Goal: Information Seeking & Learning: Learn about a topic

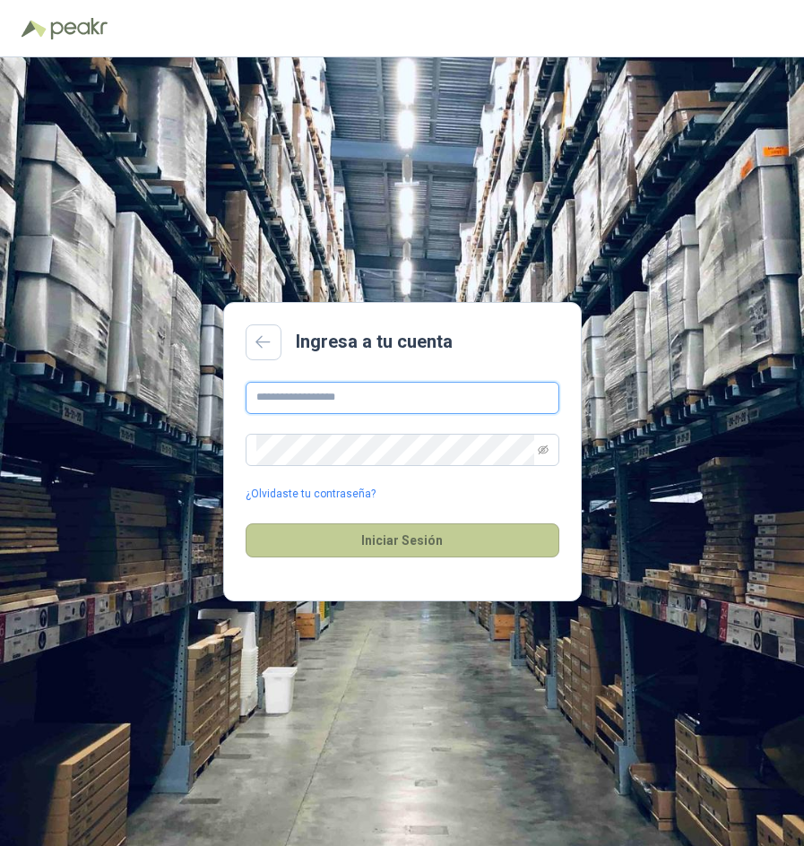
type input "**********"
click at [468, 538] on button "Iniciar Sesión" at bounding box center [402, 540] width 314 height 34
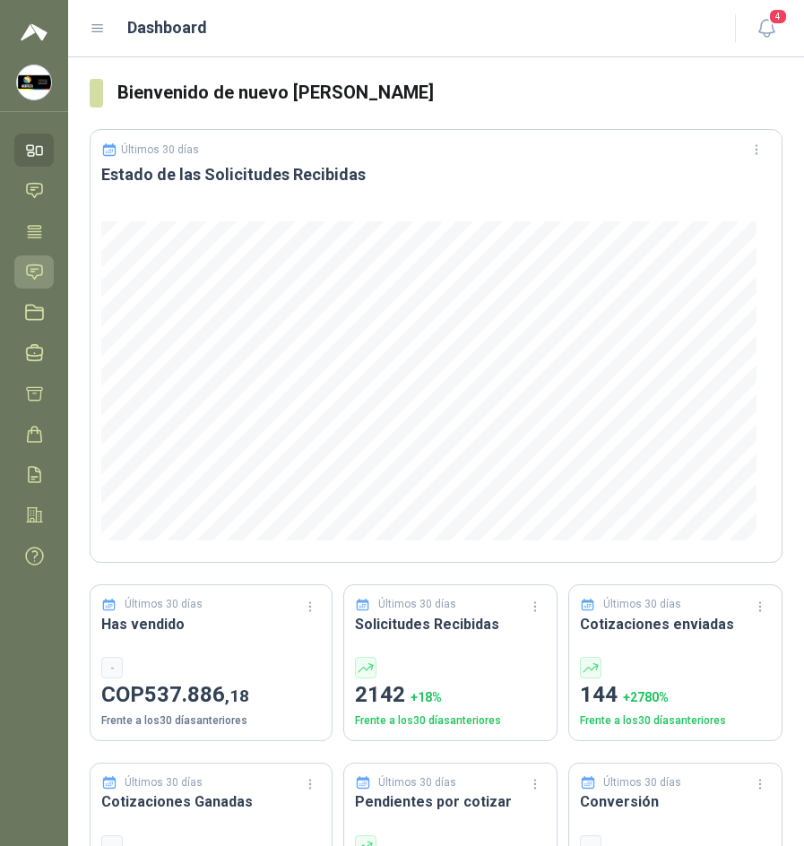
click at [40, 275] on icon at bounding box center [34, 271] width 15 height 14
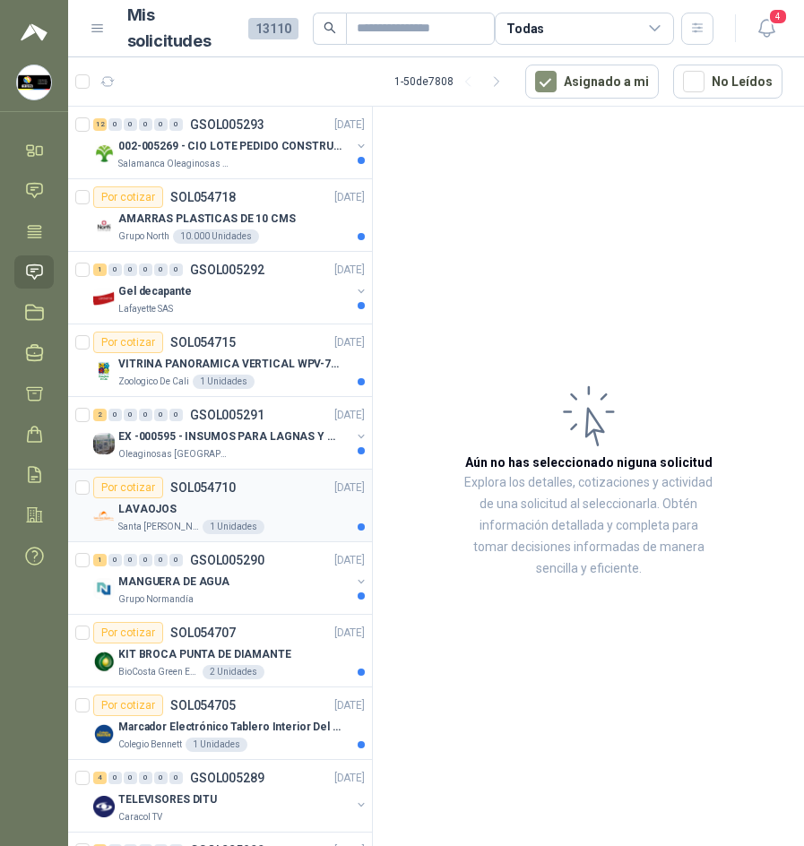
click at [283, 504] on div "LAVAOJOS" at bounding box center [241, 509] width 246 height 22
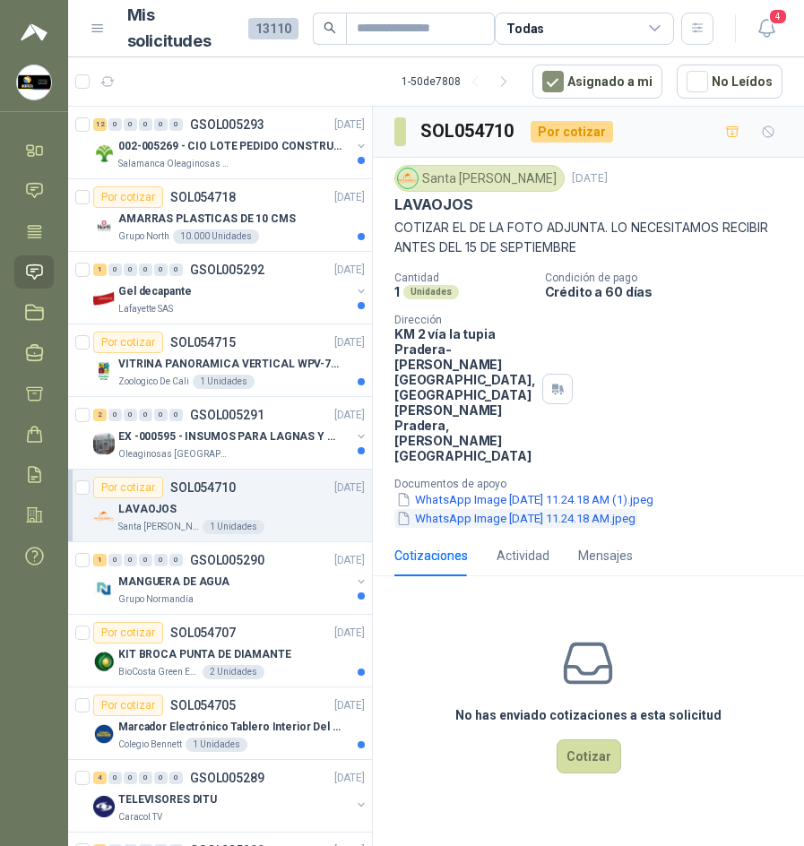
click at [555, 509] on button "WhatsApp Image [DATE] 11.24.18 AM.jpeg" at bounding box center [515, 518] width 243 height 19
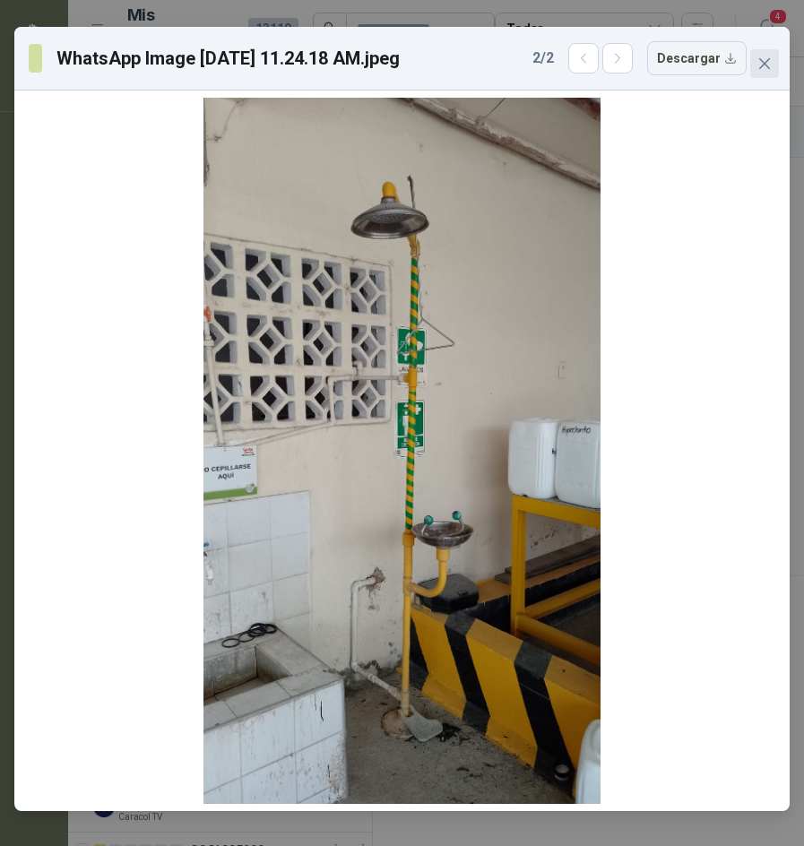
click at [758, 60] on icon "close" at bounding box center [764, 63] width 14 height 14
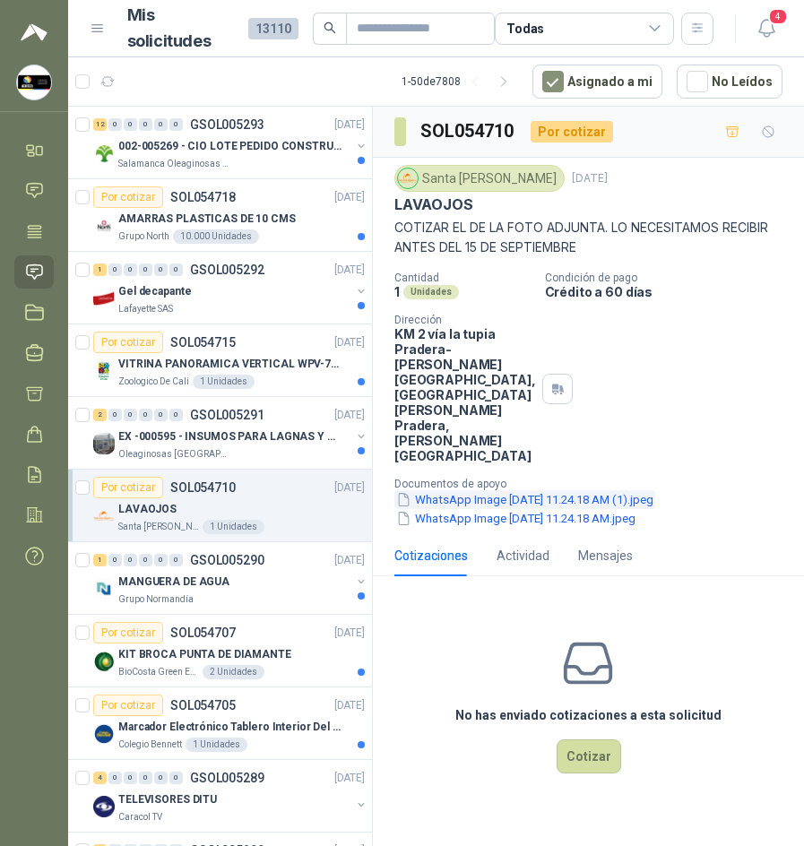
click at [478, 490] on button "WhatsApp Image [DATE] 11.24.18 AM (1).jpeg" at bounding box center [524, 499] width 261 height 19
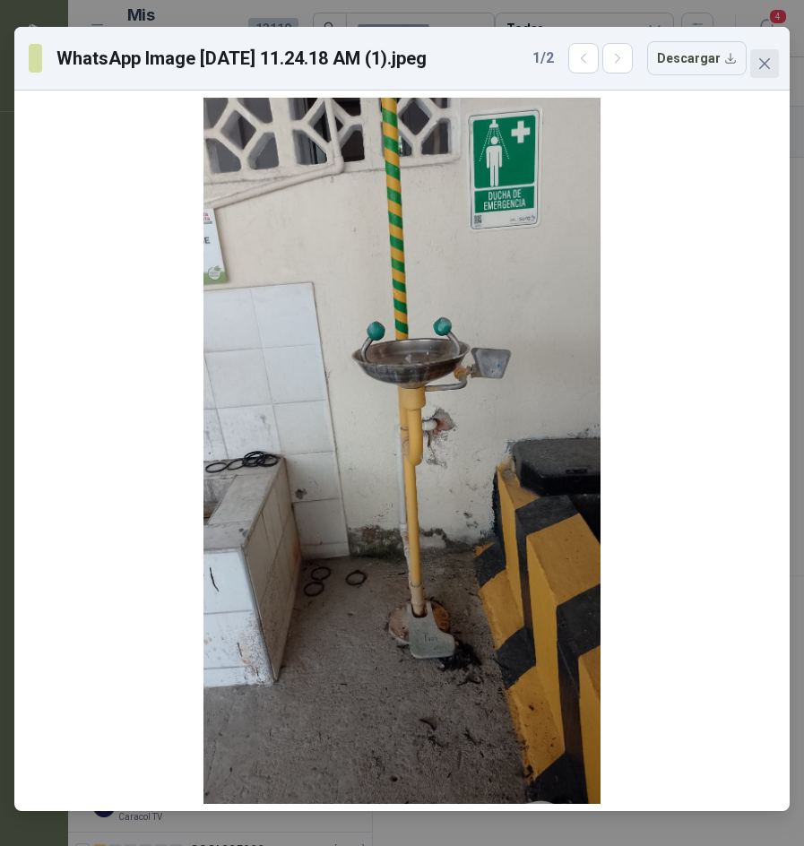
click at [762, 59] on icon "close" at bounding box center [764, 63] width 14 height 14
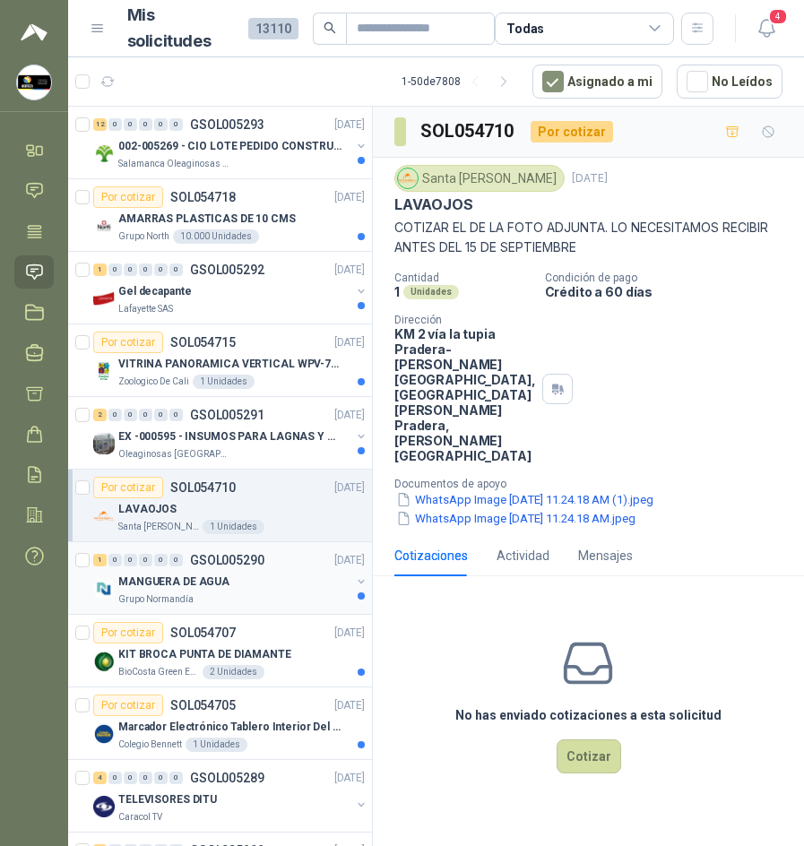
click at [123, 587] on p "MANGUERA DE AGUA" at bounding box center [173, 581] width 111 height 17
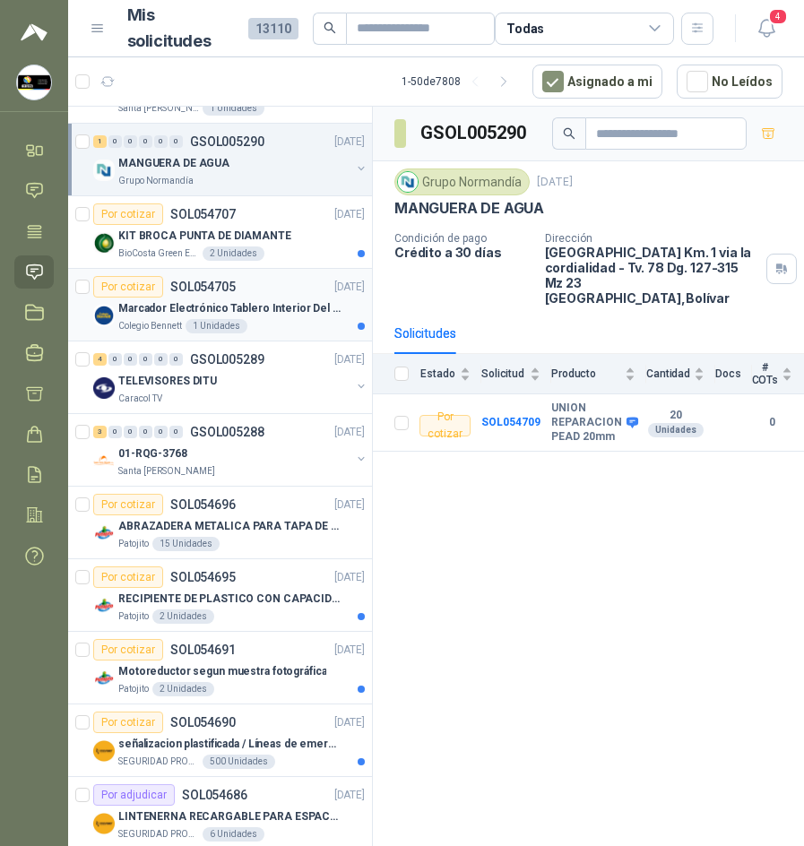
scroll to position [448, 0]
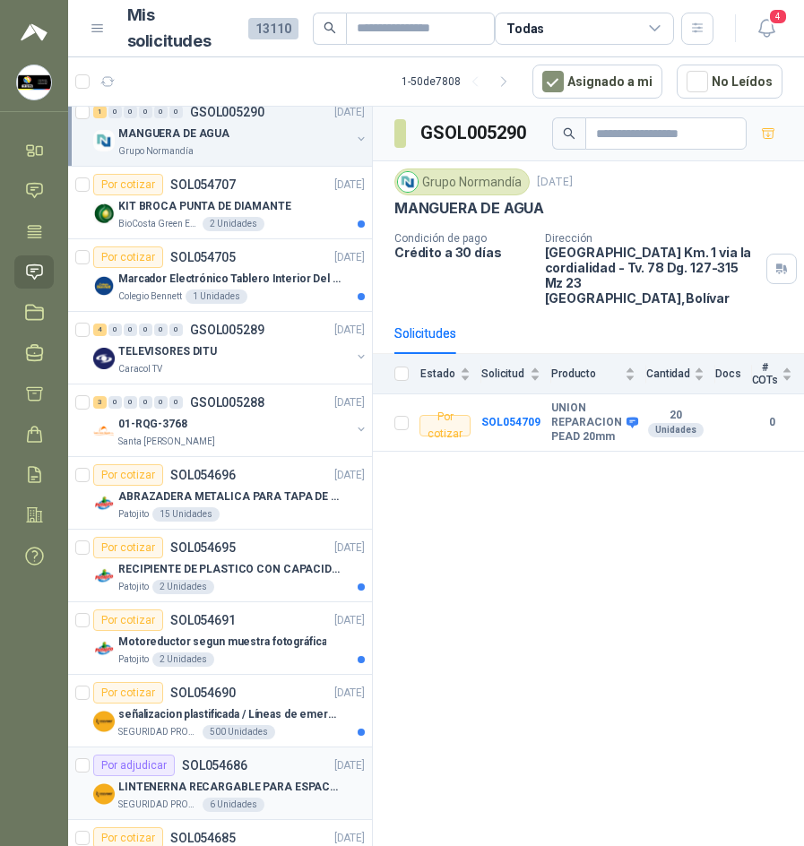
click at [310, 785] on p "LINTENERNA RECARGABLE PARA ESPACIOS ABIERTOS 100-120MTS" at bounding box center [229, 787] width 223 height 17
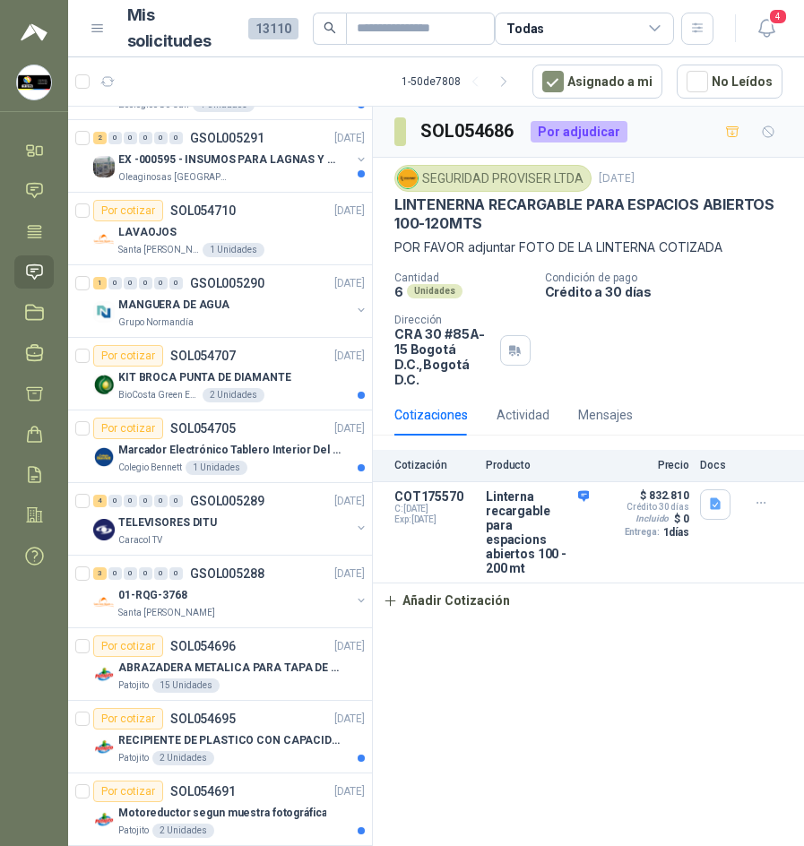
scroll to position [269, 0]
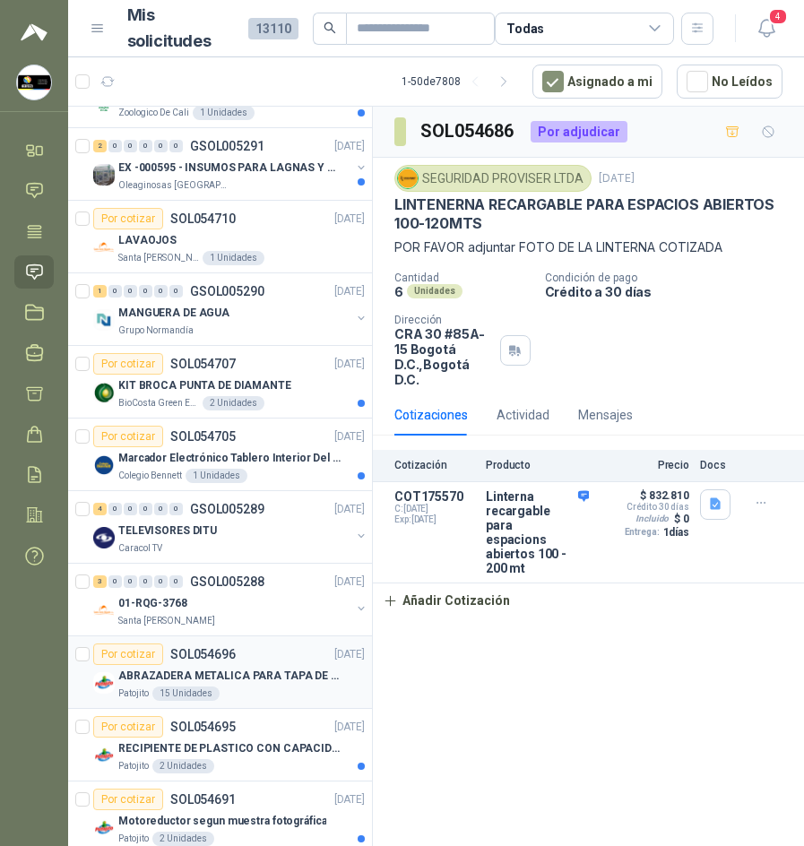
click at [274, 642] on article "Por cotizar SOL054696 03/09/25 ABRAZADERA METALICA PARA TAPA DE TAMBOR DE PLAST…" at bounding box center [220, 672] width 304 height 73
click at [272, 618] on div "Santa [PERSON_NAME]" at bounding box center [234, 621] width 232 height 14
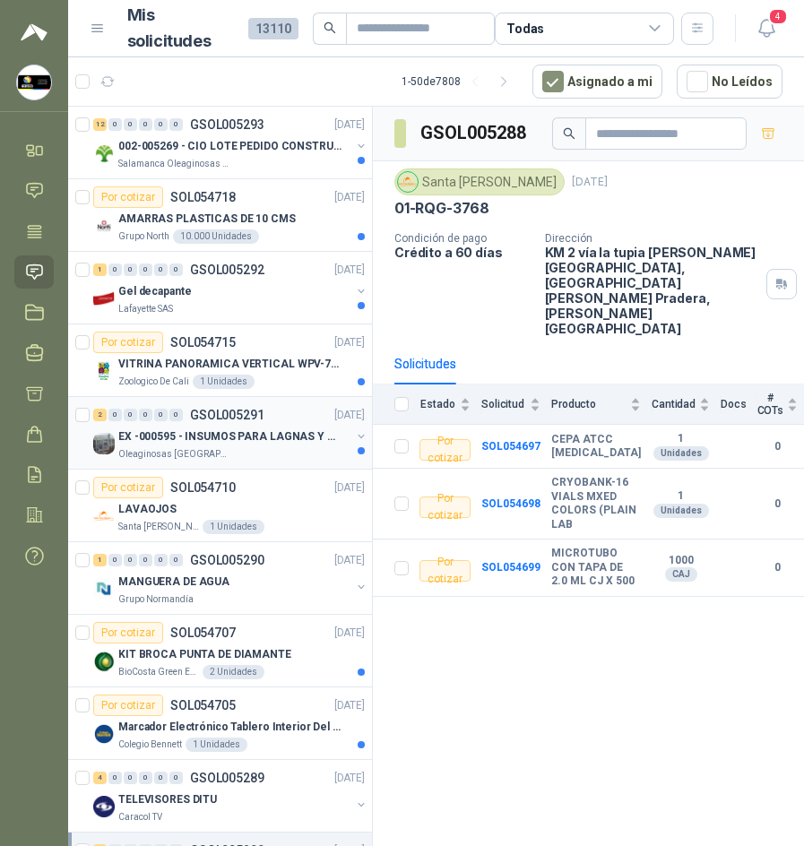
click at [196, 428] on p "EX -000595 - INSUMOS PARA LAGNAS Y OFICINAS PLANTA" at bounding box center [229, 436] width 223 height 17
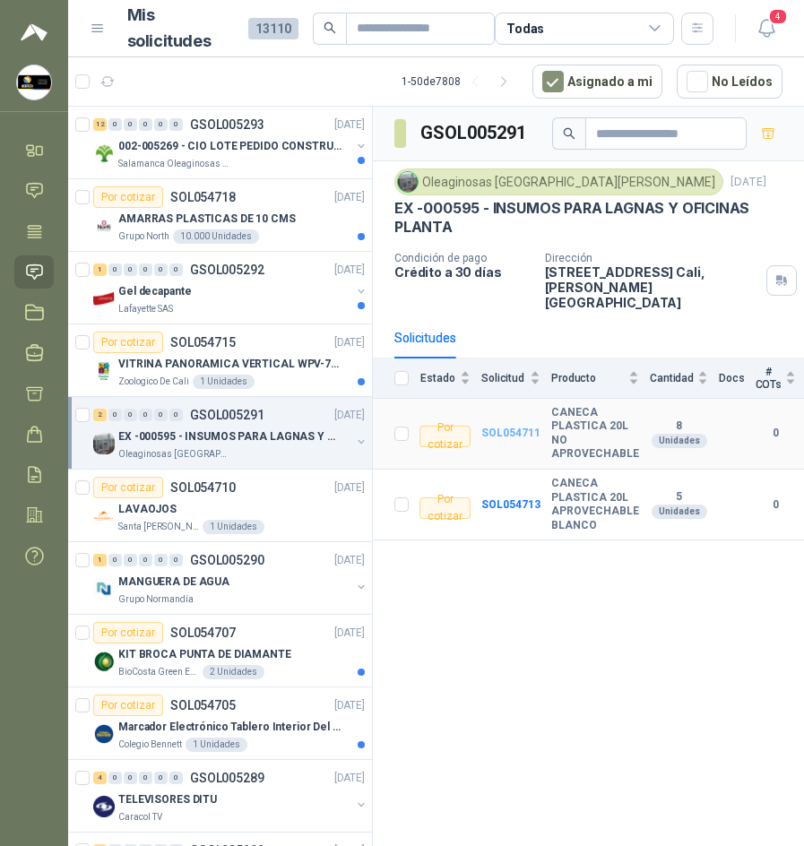
click at [512, 426] on b "SOL054711" at bounding box center [510, 432] width 59 height 13
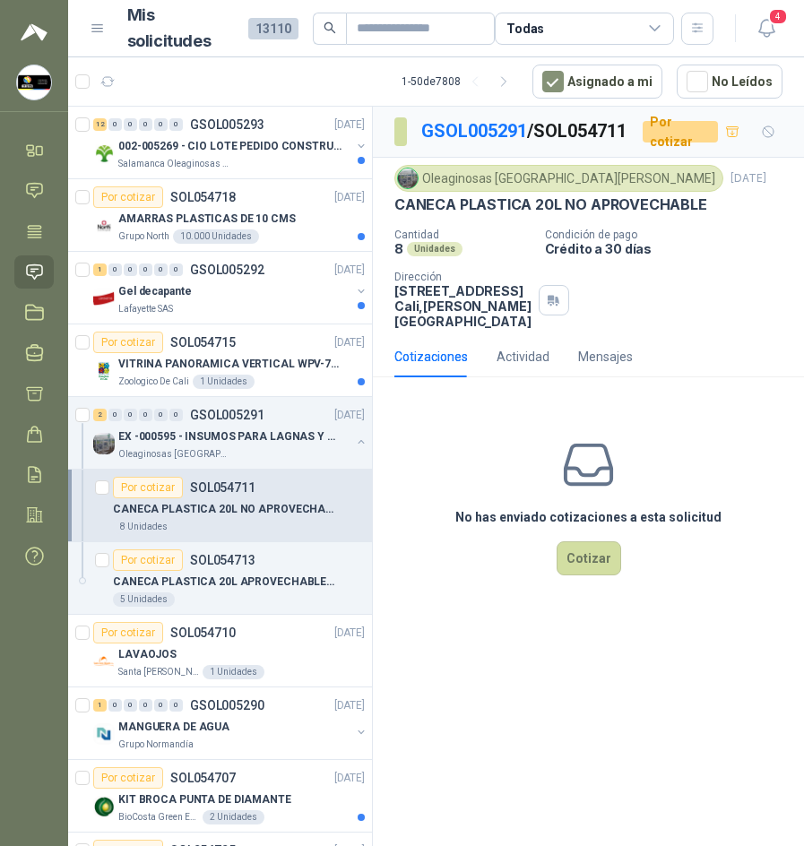
click at [412, 214] on p "CANECA PLASTICA 20L NO APROVECHABLE" at bounding box center [550, 204] width 313 height 19
click at [251, 568] on div "Por cotizar SOL054713" at bounding box center [184, 560] width 142 height 22
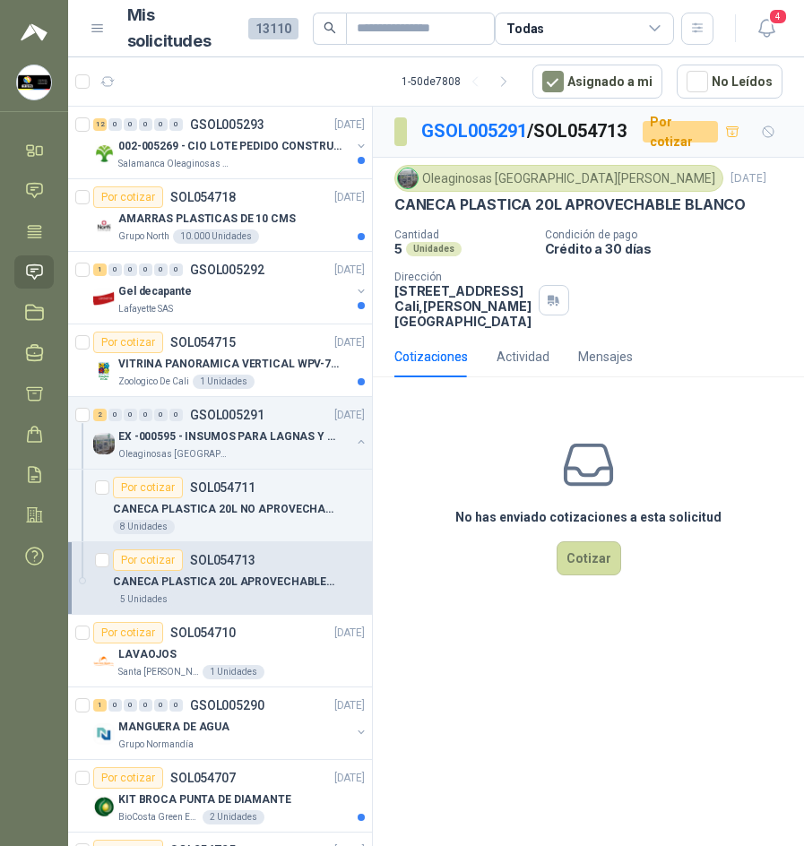
click at [577, 185] on div "Oleaginosas San Fernando 3 sept, 2025 CANECA PLASTICA 20L APROVECHABLE BLANCO C…" at bounding box center [588, 247] width 431 height 178
click at [601, 245] on div "Oleaginosas San Fernando 3 sept, 2025 CANECA PLASTICA 20L APROVECHABLE BLANCO C…" at bounding box center [588, 247] width 388 height 164
click at [616, 214] on p "CANECA PLASTICA 20L APROVECHABLE BLANCO" at bounding box center [569, 204] width 351 height 19
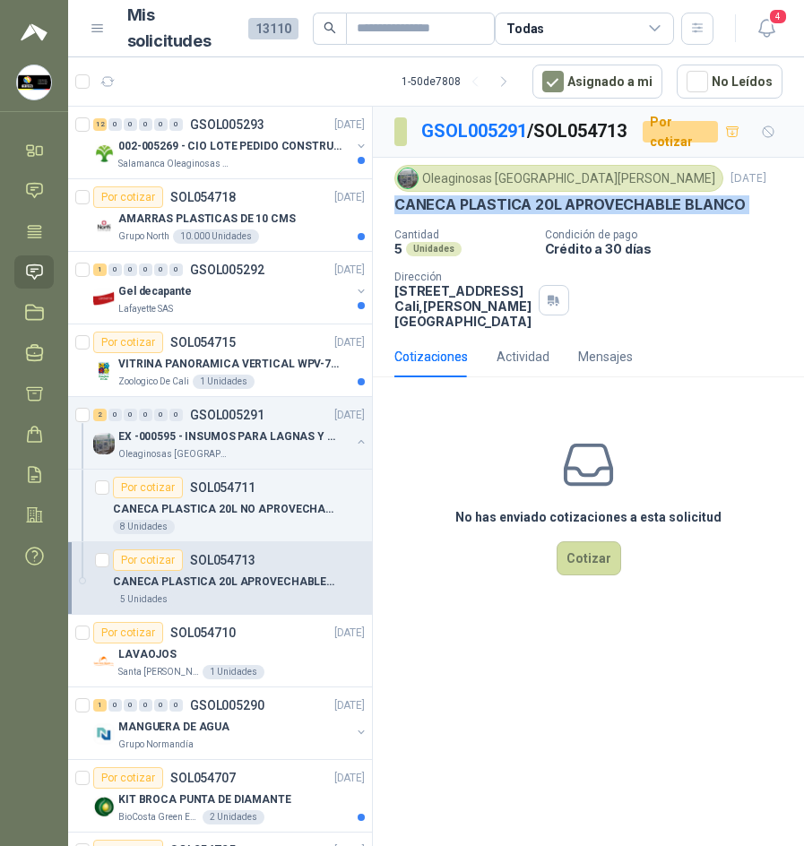
click at [616, 214] on p "CANECA PLASTICA 20L APROVECHABLE BLANCO" at bounding box center [569, 204] width 351 height 19
click at [241, 487] on p "SOL054711" at bounding box center [222, 487] width 65 height 13
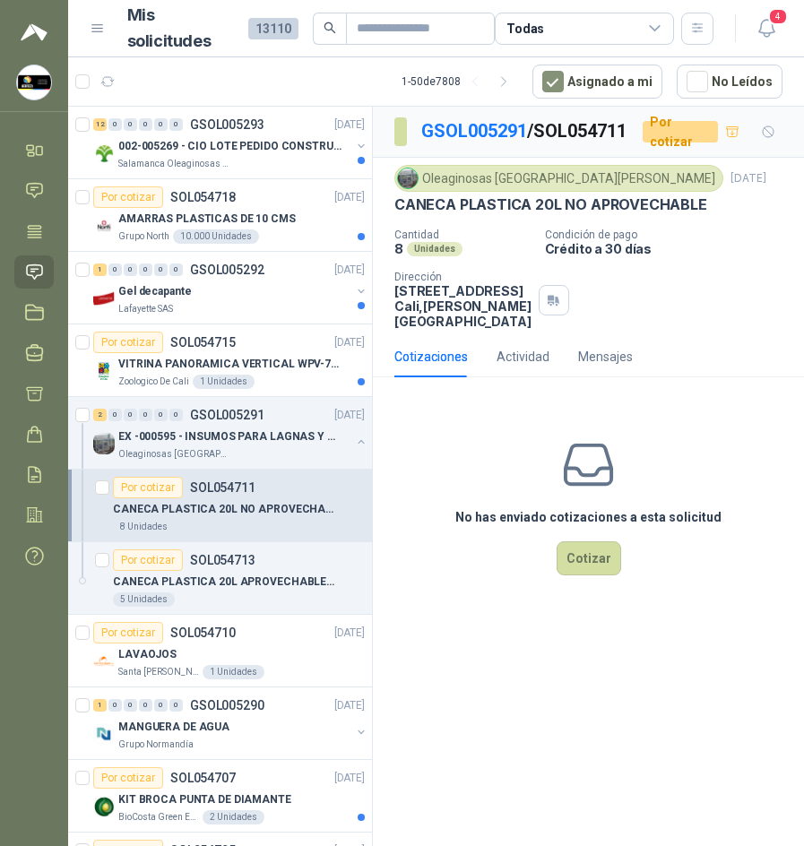
click at [675, 329] on div "Cantidad 8 Unidades Condición de pago Crédito a 30 días Dirección CALLE 4 No.27…" at bounding box center [588, 278] width 388 height 100
click at [536, 214] on p "CANECA PLASTICA 20L NO APROVECHABLE" at bounding box center [550, 204] width 313 height 19
copy p "CANECA PLASTICA 20L NO APROVECHABLE"
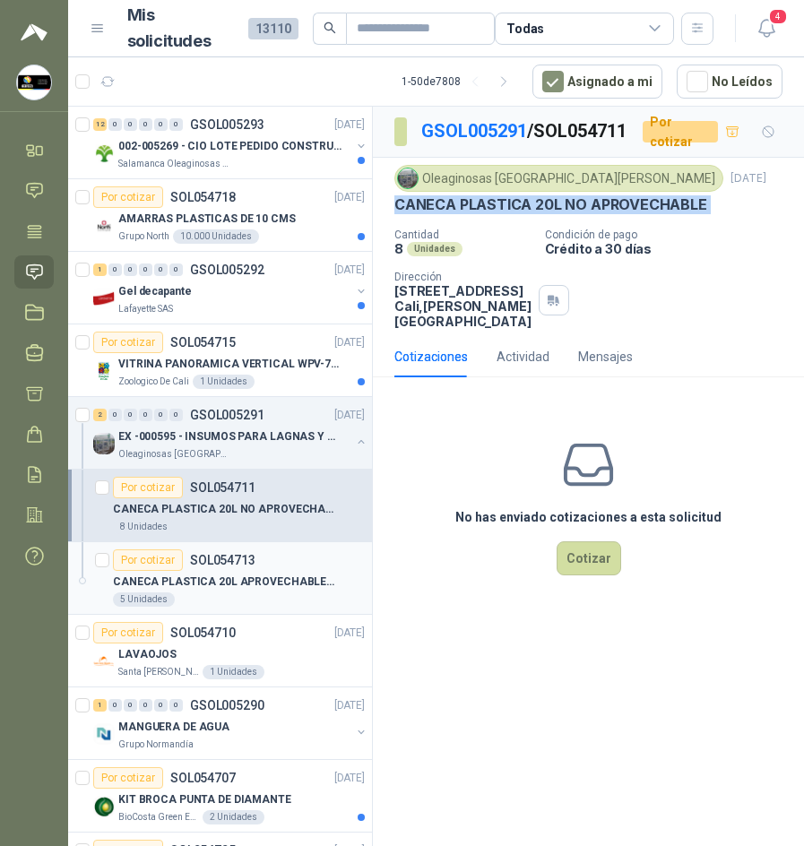
click at [291, 566] on div "Por cotizar SOL054713" at bounding box center [239, 560] width 252 height 22
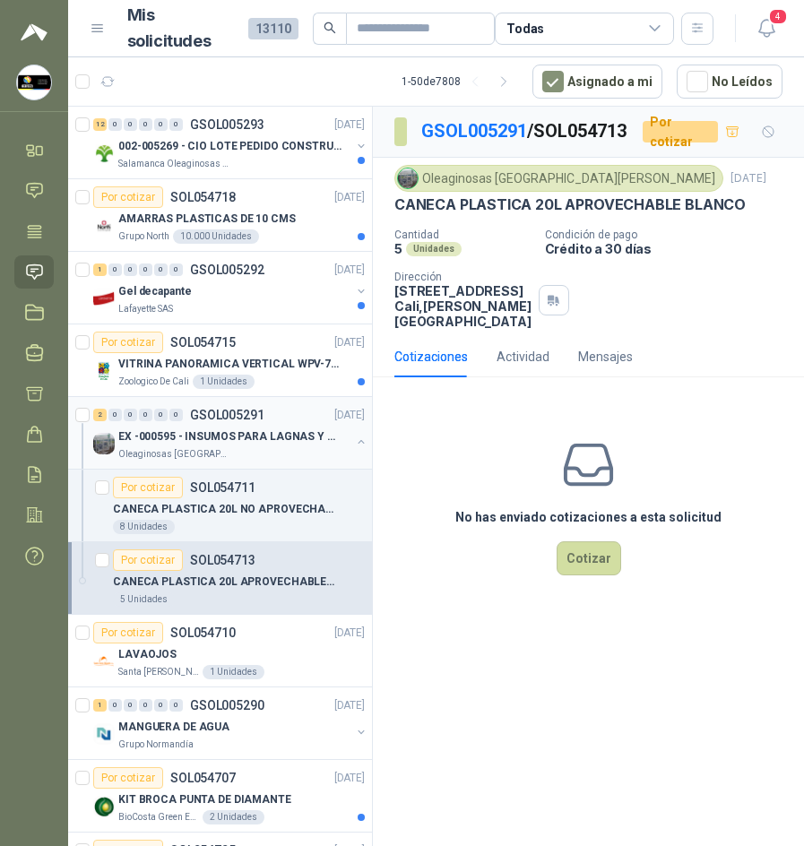
click at [271, 459] on div "Oleaginosas [GEOGRAPHIC_DATA][PERSON_NAME]" at bounding box center [234, 454] width 232 height 14
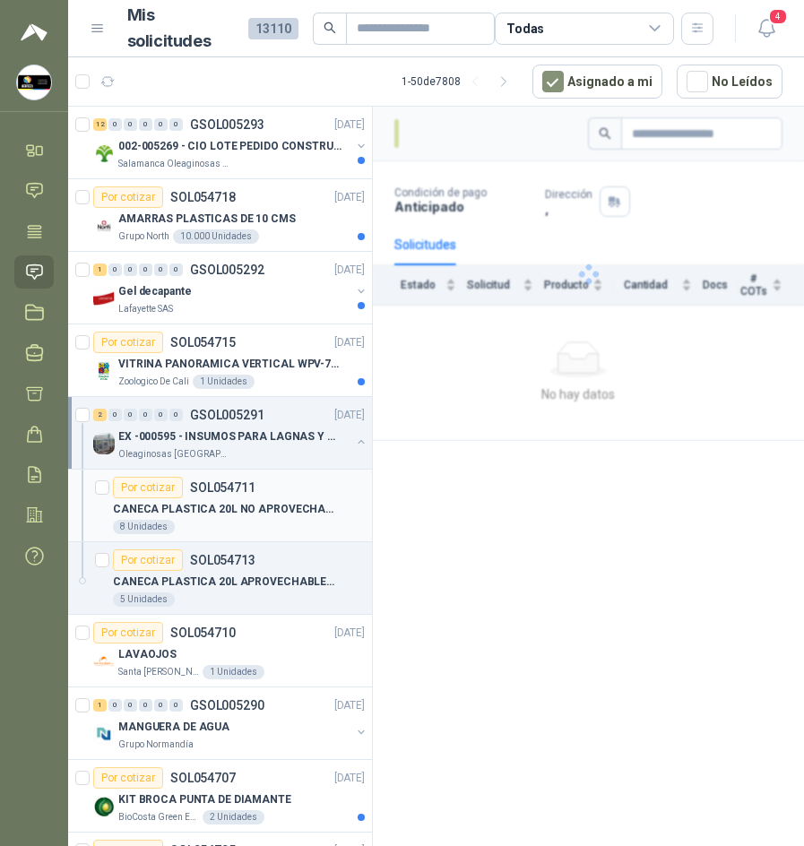
click at [269, 474] on article "Por cotizar SOL054711 CANECA PLASTICA 20L NO APROVECHABLE 8 Unidades" at bounding box center [220, 505] width 304 height 73
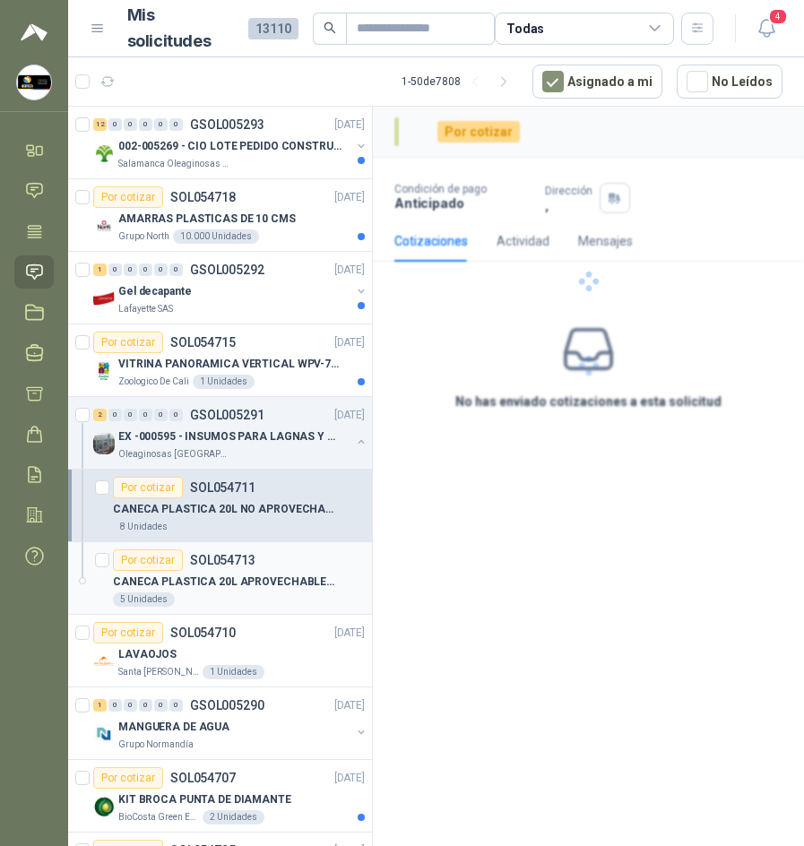
click at [263, 585] on p "CANECA PLASTICA 20L APROVECHABLE BLANCO" at bounding box center [224, 581] width 223 height 17
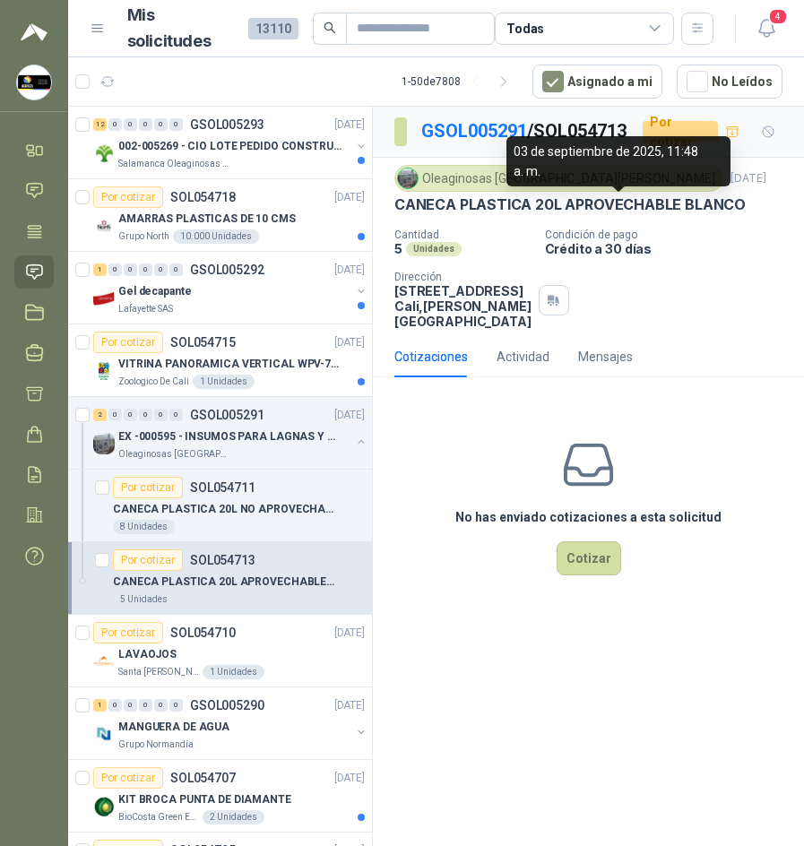
click at [580, 214] on p "CANECA PLASTICA 20L APROVECHABLE BLANCO" at bounding box center [569, 204] width 351 height 19
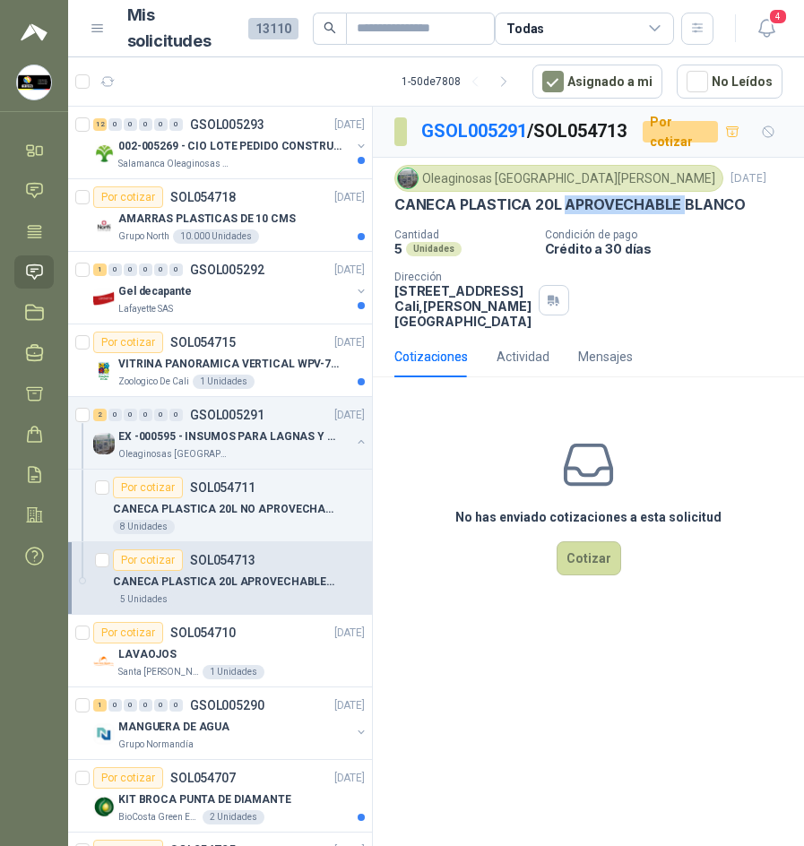
click at [580, 214] on p "CANECA PLASTICA 20L APROVECHABLE BLANCO" at bounding box center [569, 204] width 351 height 19
click at [232, 493] on p "SOL054711" at bounding box center [222, 487] width 65 height 13
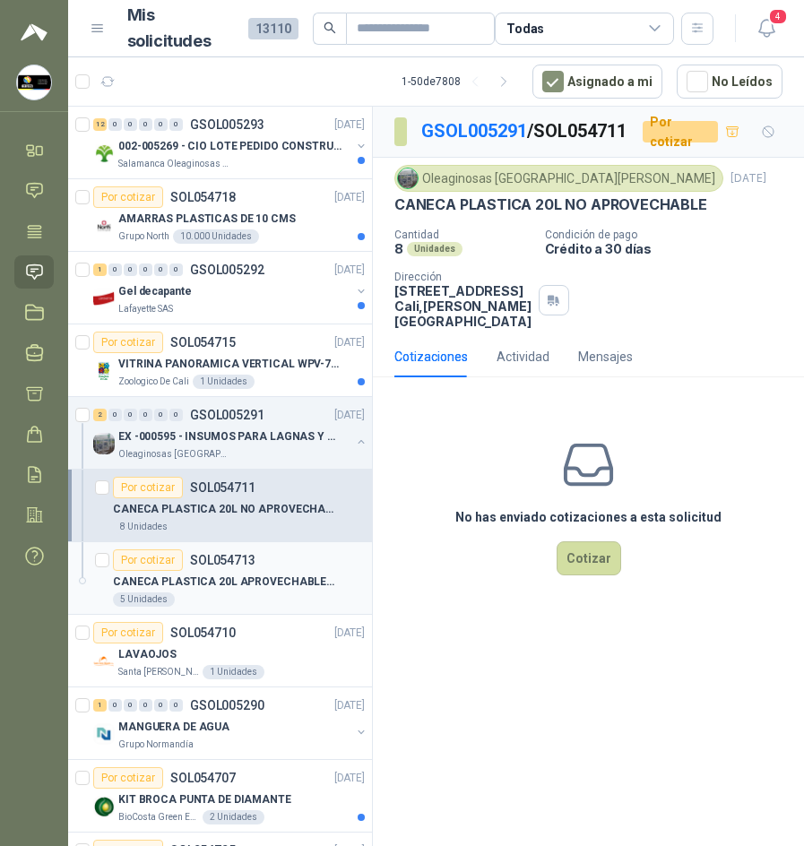
click at [325, 567] on div "Por cotizar SOL054713" at bounding box center [239, 560] width 252 height 22
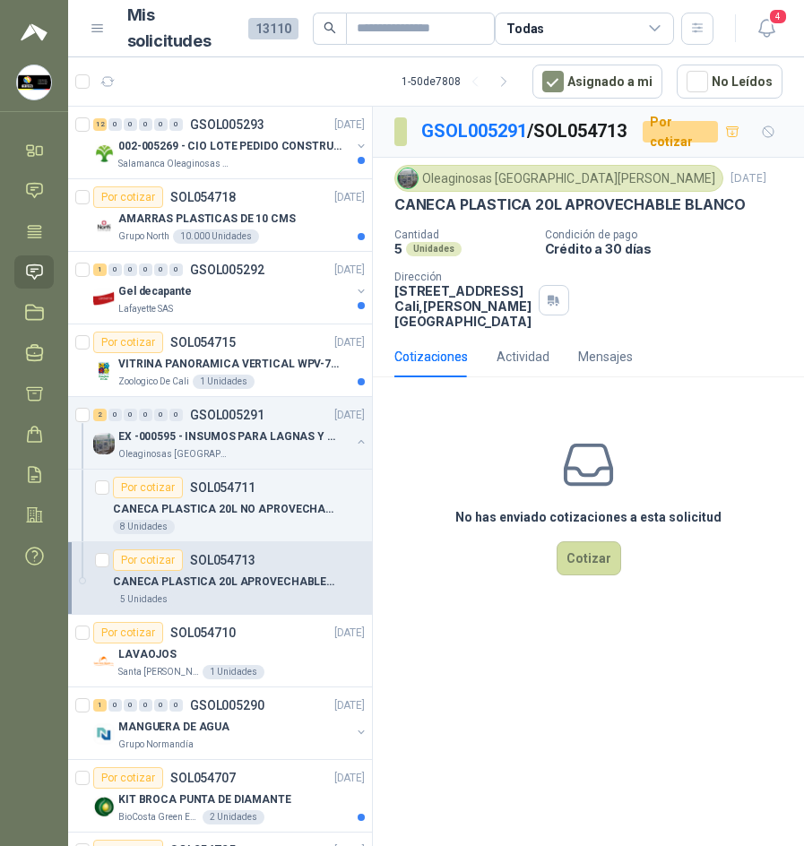
click at [578, 214] on p "CANECA PLASTICA 20L APROVECHABLE BLANCO" at bounding box center [569, 204] width 351 height 19
copy p "CANECA PLASTICA 20L APROVECHABLE BLANCO"
click at [262, 522] on div "8 Unidades" at bounding box center [239, 527] width 252 height 14
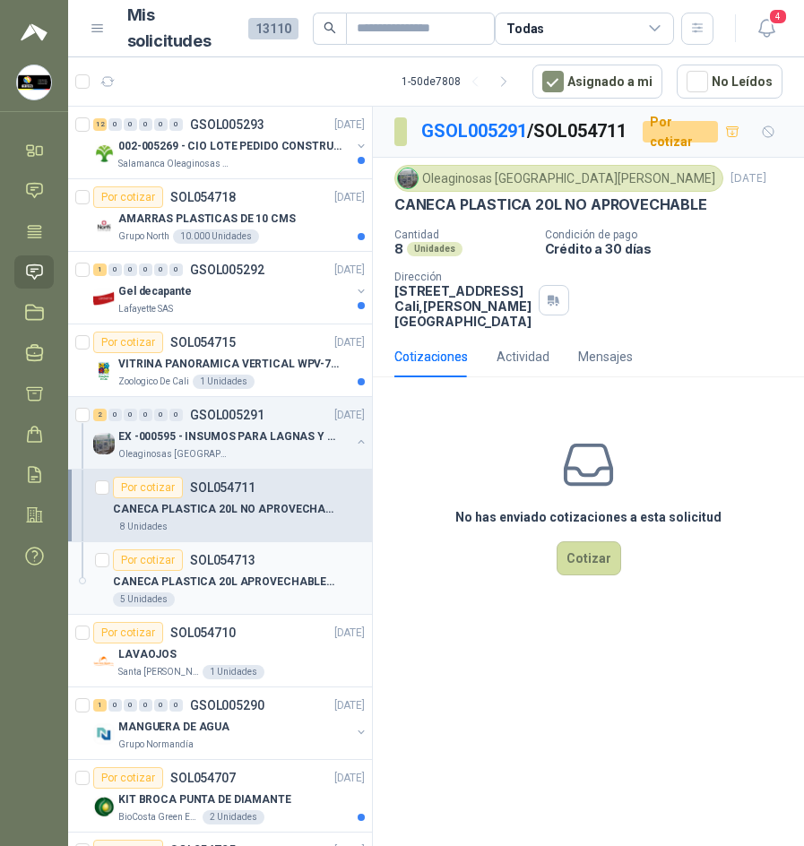
click at [255, 576] on p "CANECA PLASTICA 20L APROVECHABLE BLANCO" at bounding box center [224, 581] width 223 height 17
